Goal: Information Seeking & Learning: Understand process/instructions

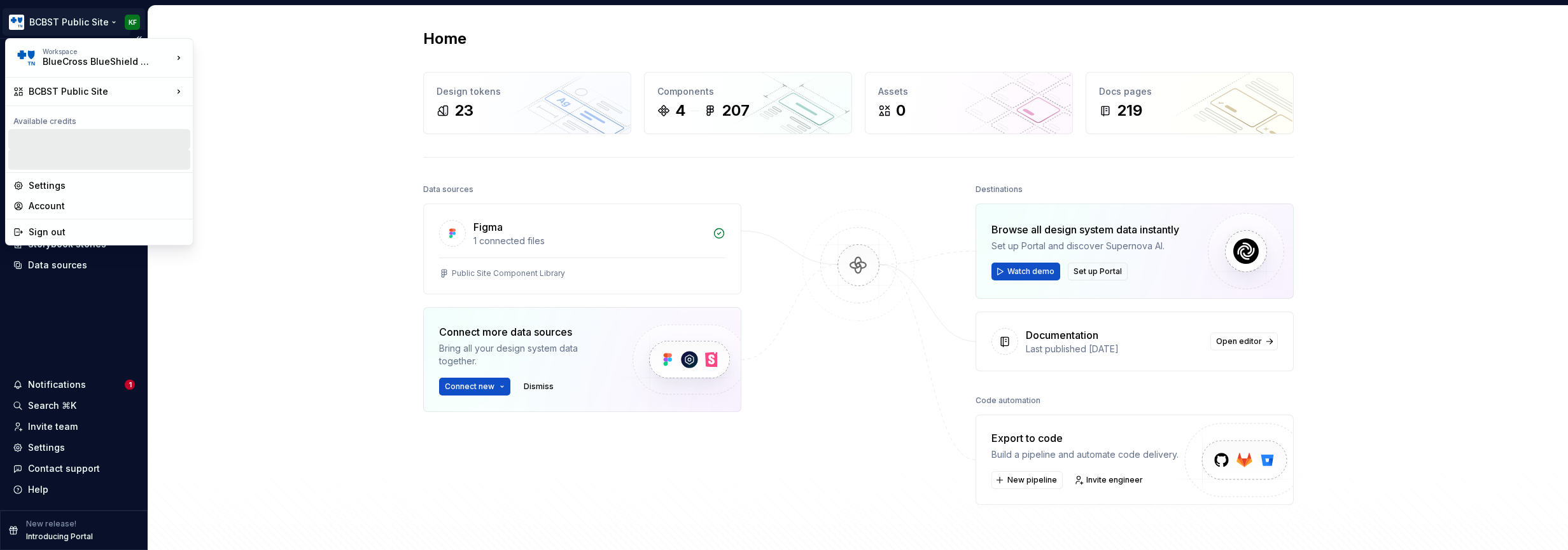
click at [77, 22] on html "BCBST Public Site KF Home Documentation Analytics Code automation Design system…" at bounding box center [784, 275] width 1568 height 550
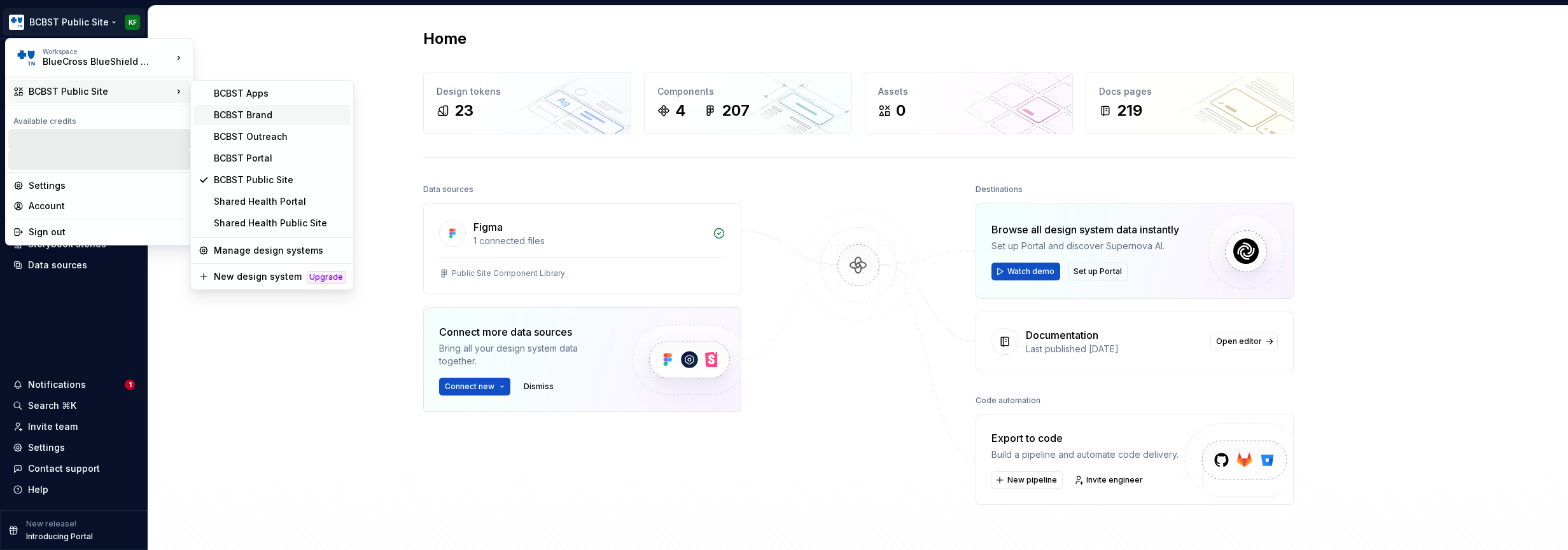
click at [223, 111] on div "BCBST Brand" at bounding box center [280, 115] width 132 height 13
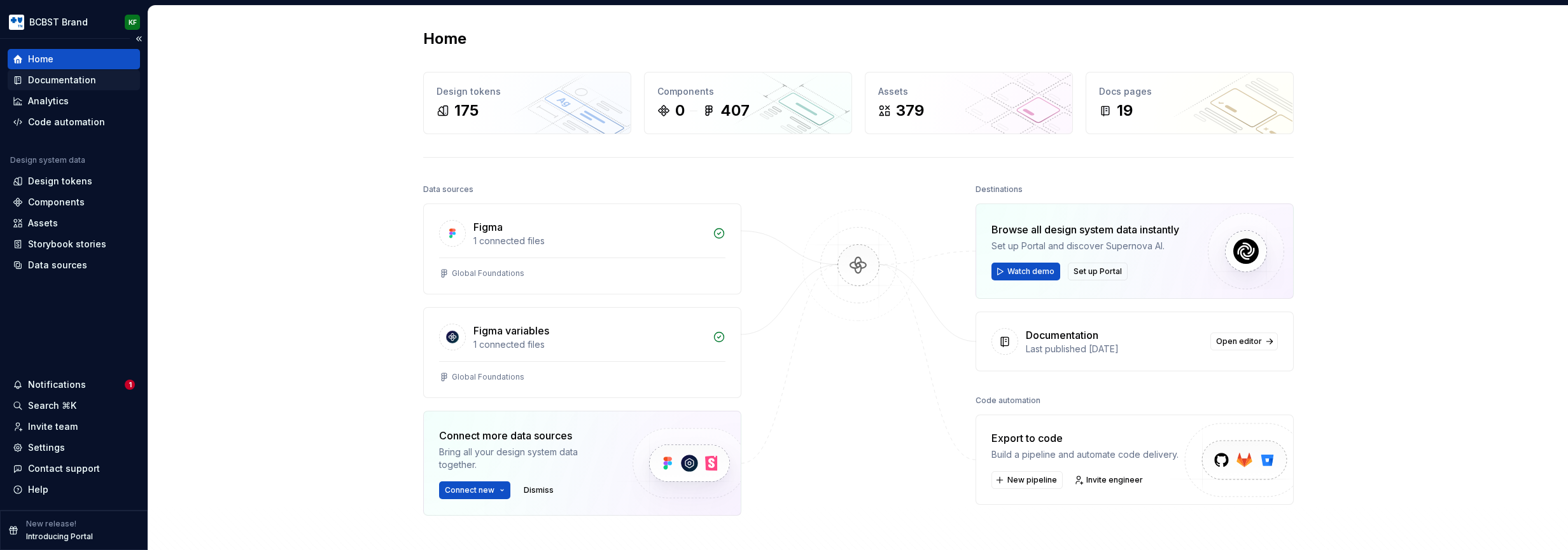
click at [72, 82] on div "Documentation" at bounding box center [62, 80] width 68 height 13
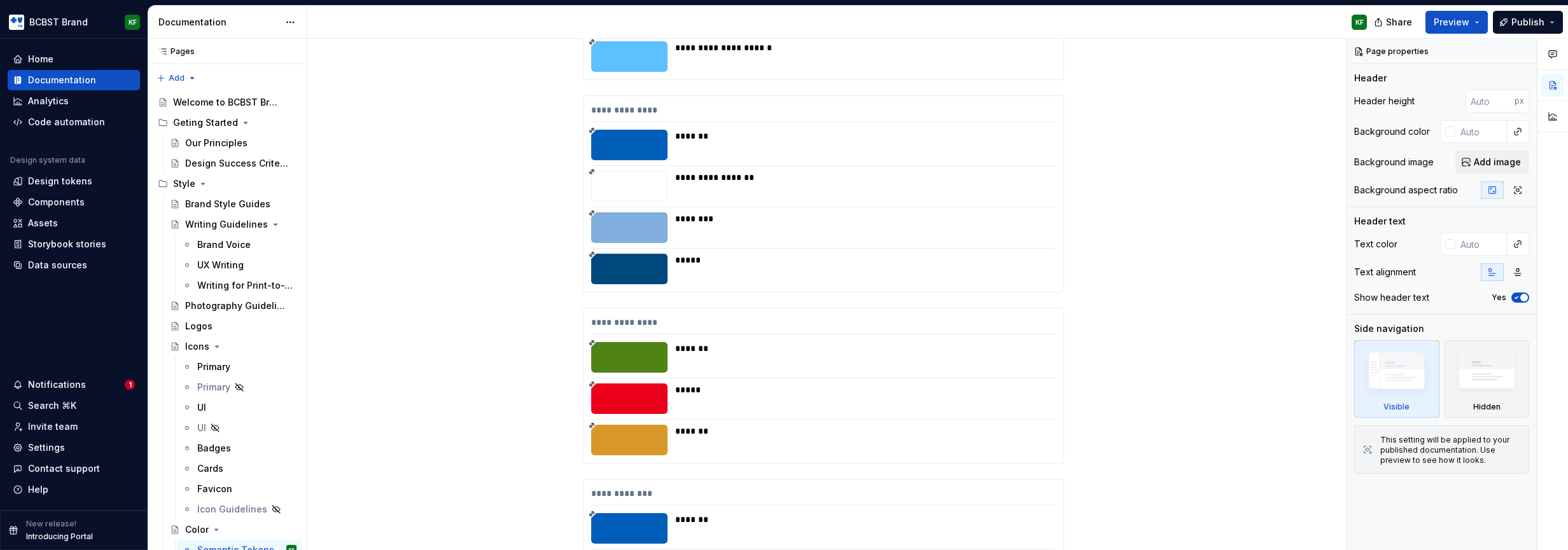
scroll to position [1647, 0]
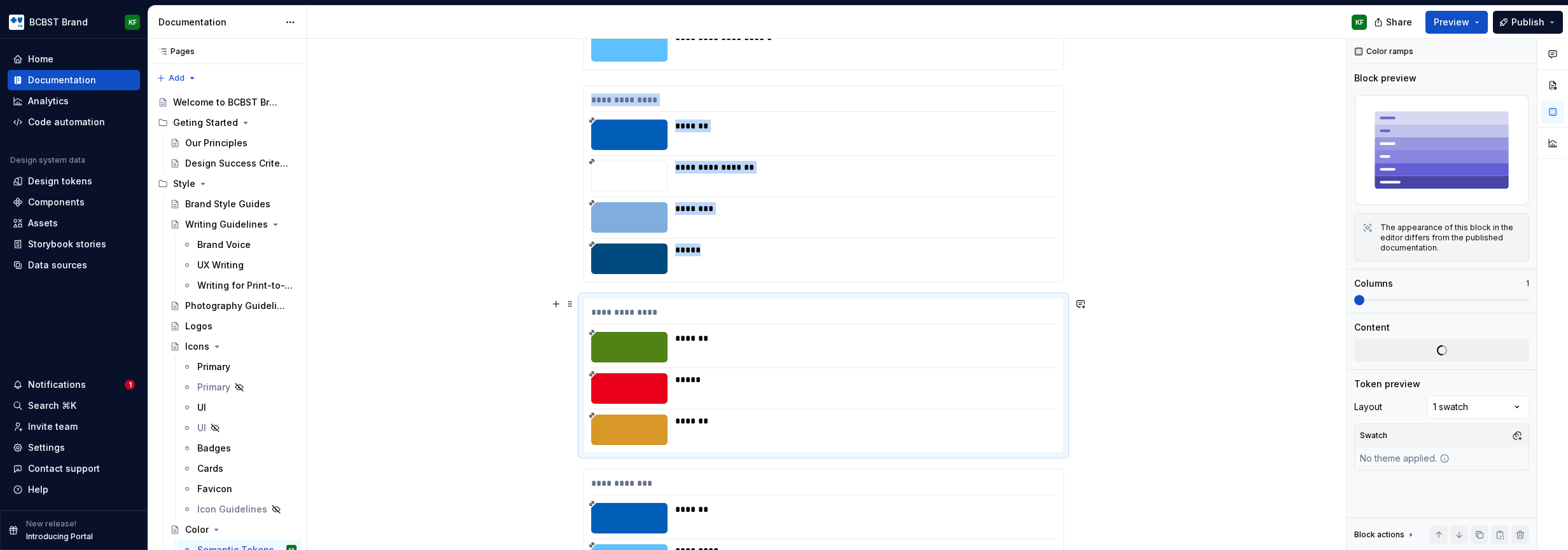
click at [616, 384] on div at bounding box center [629, 388] width 77 height 30
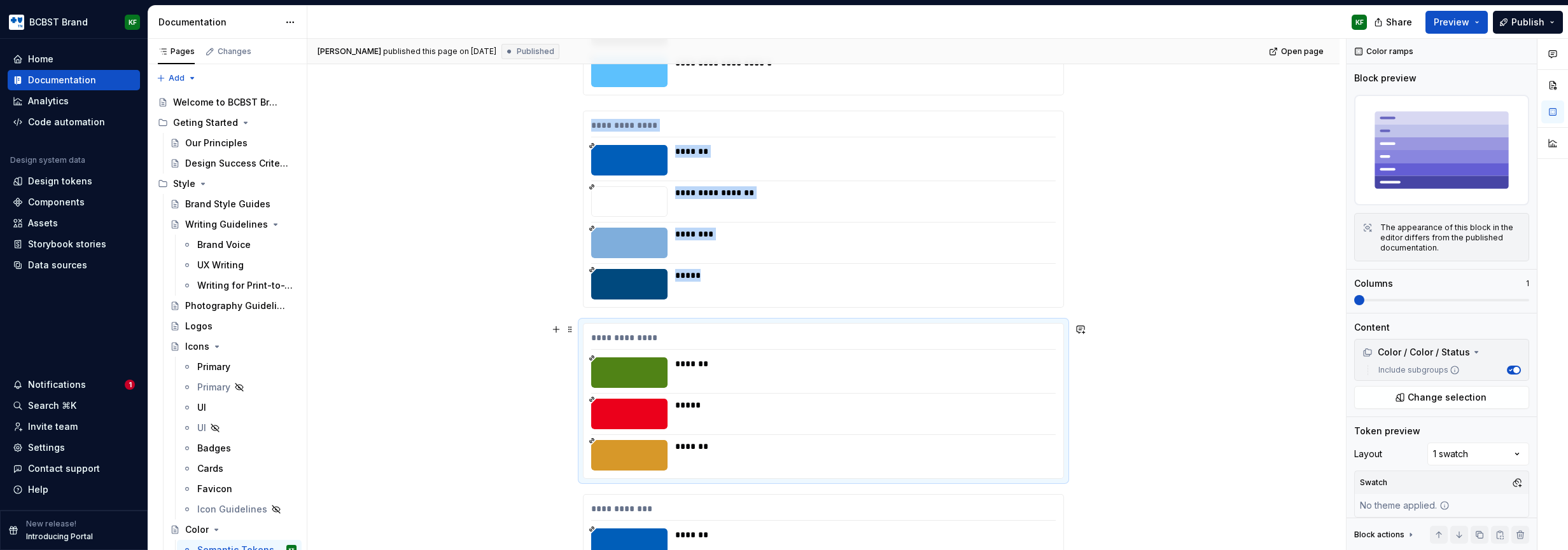
click at [597, 380] on div at bounding box center [629, 372] width 77 height 30
click at [590, 400] on icon at bounding box center [592, 399] width 7 height 7
click at [600, 408] on div at bounding box center [629, 414] width 77 height 30
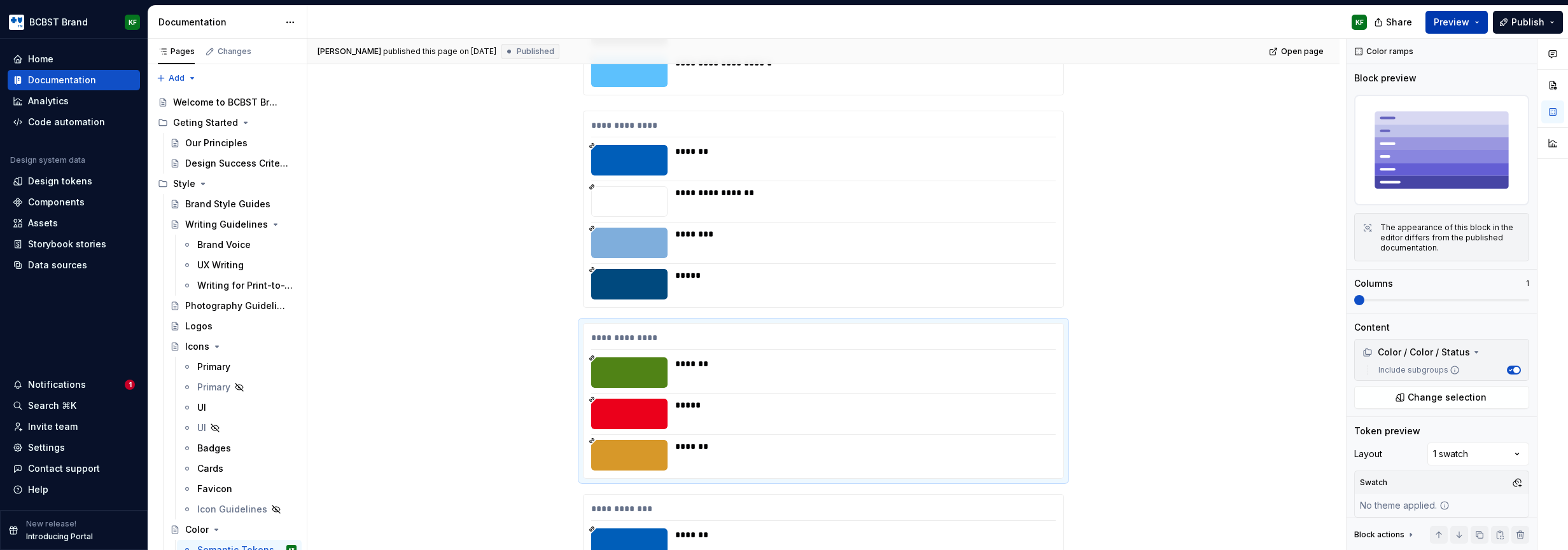
click at [1447, 22] on span "Preview" at bounding box center [1451, 22] width 35 height 13
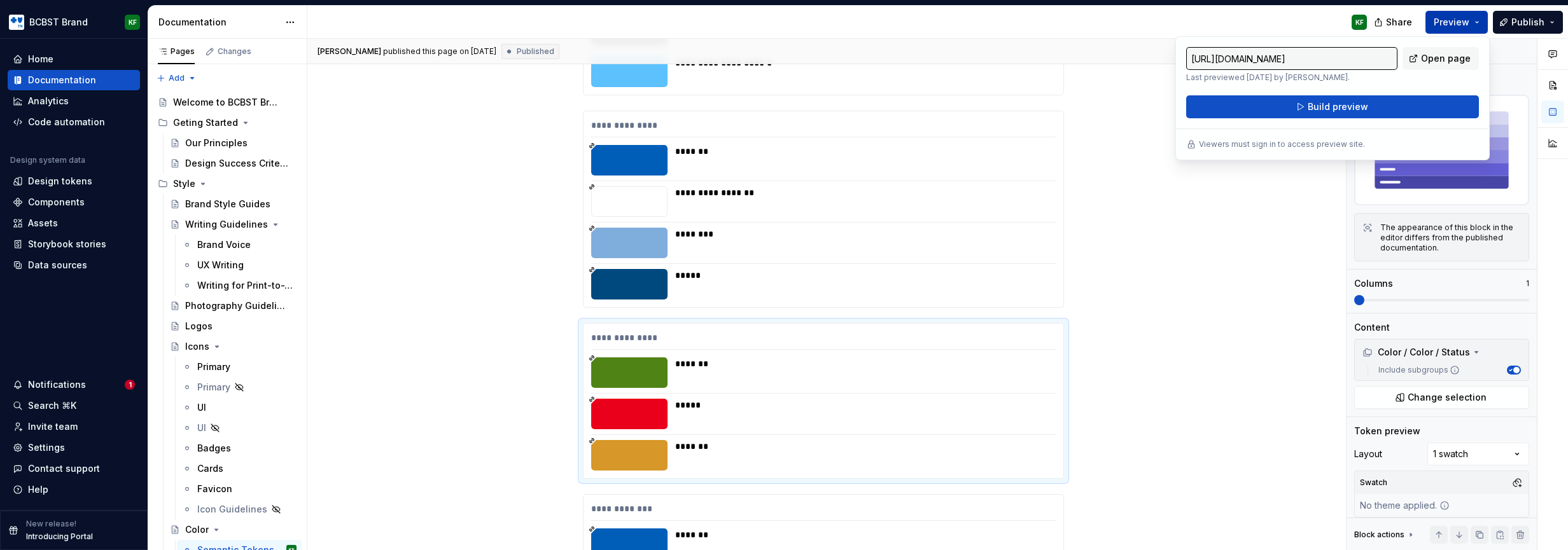
type textarea "*"
click at [1441, 56] on span "Open page" at bounding box center [1445, 58] width 50 height 13
